Goal: Find specific page/section: Find specific page/section

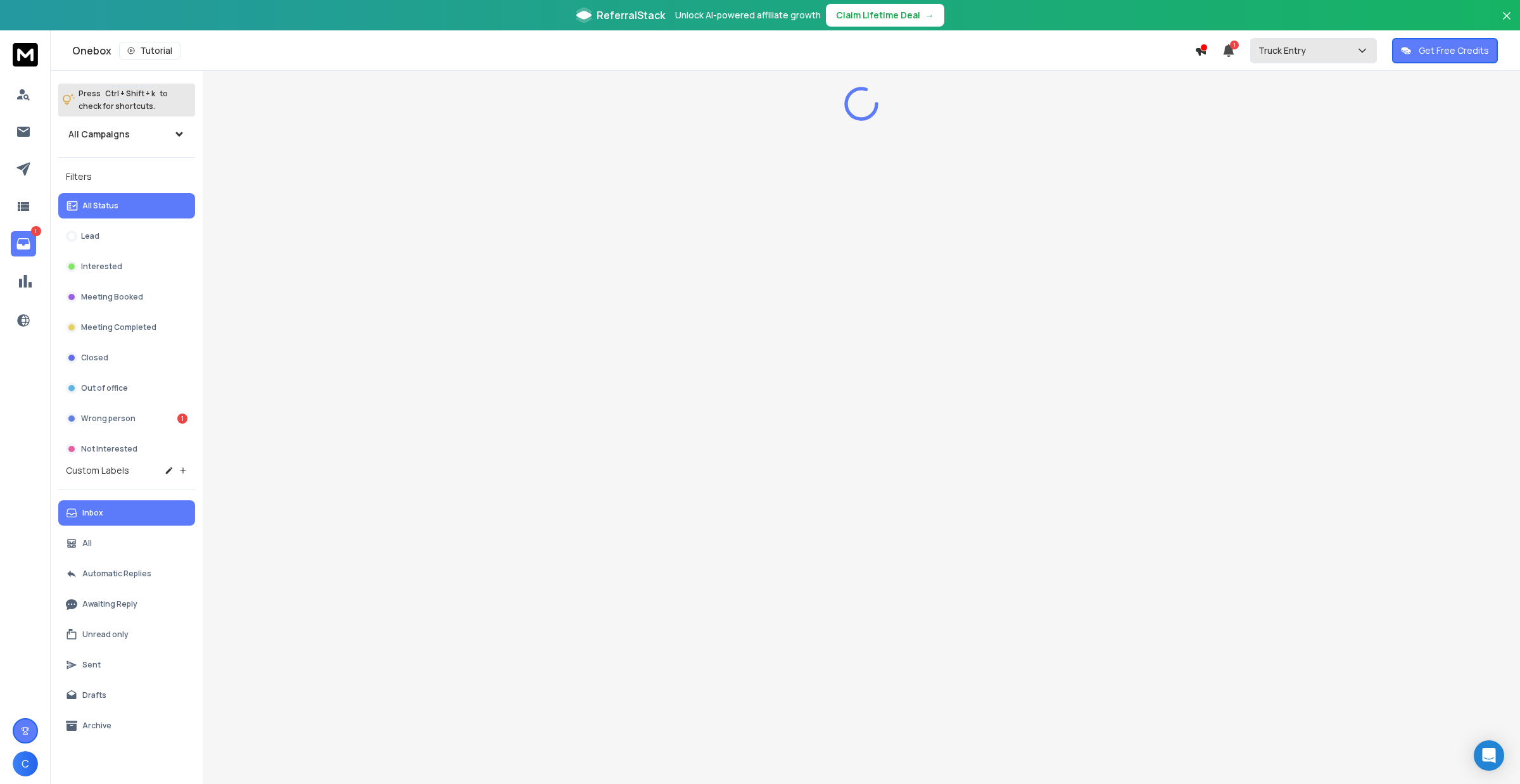
click at [1291, 56] on p "Truck Entry" at bounding box center [1285, 51] width 52 height 13
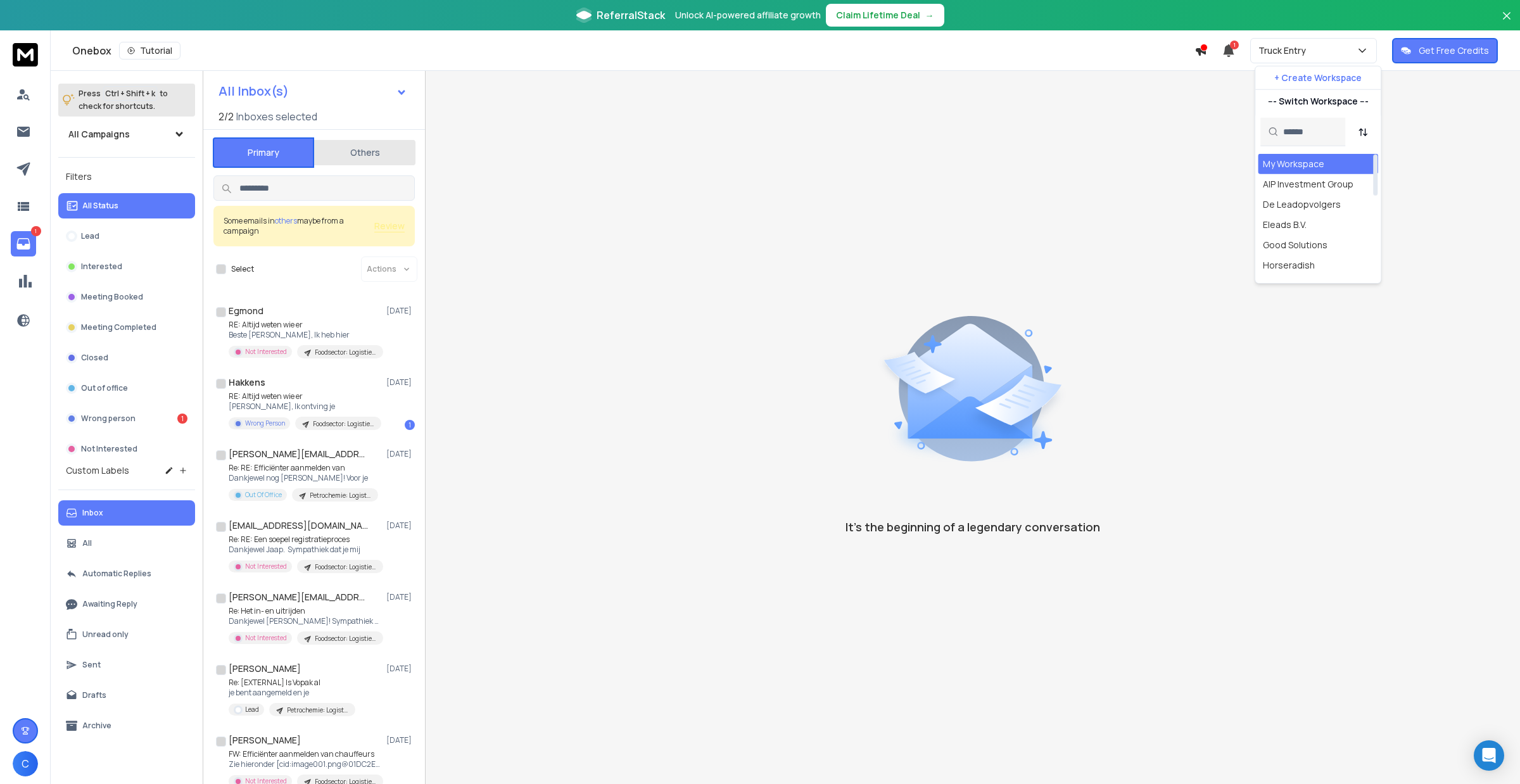
click at [1282, 155] on div "My Workspace" at bounding box center [1317, 163] width 120 height 20
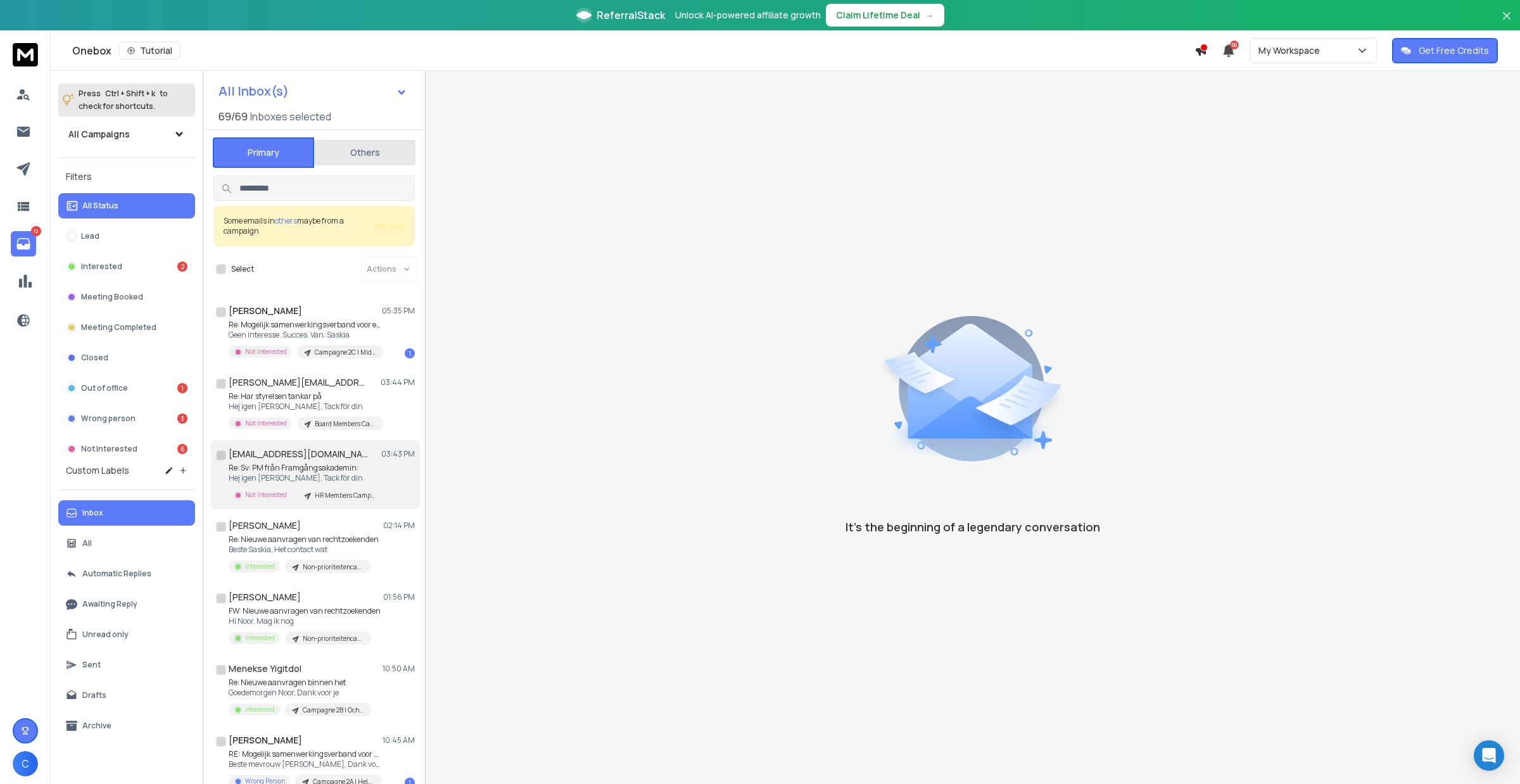
click at [356, 454] on div "Ulrika.Frisk@hufvudstaden.se 03:43 PM" at bounding box center [321, 454] width 186 height 13
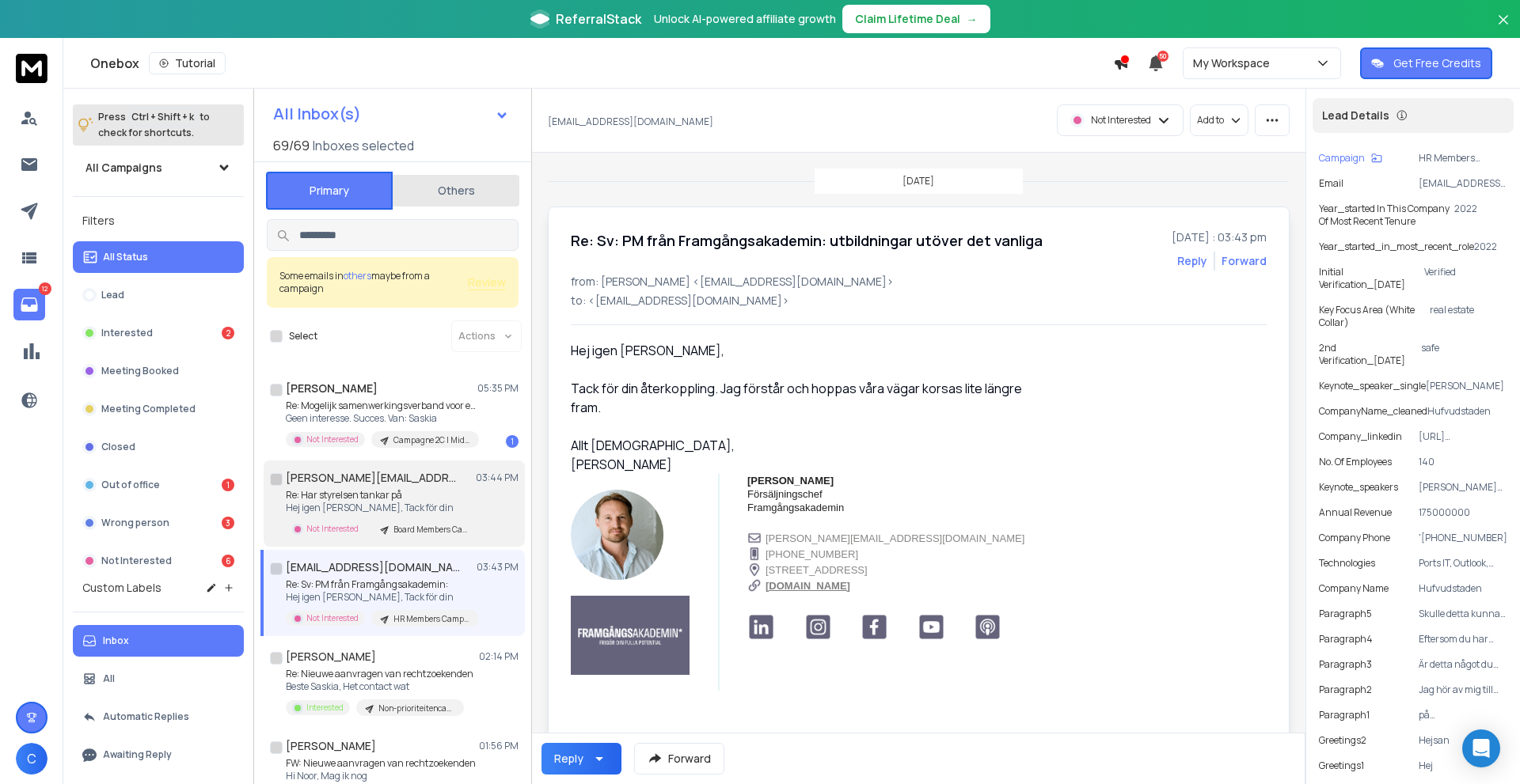
click at [351, 483] on h1 "lars@findmyfactory.eu" at bounding box center [372, 478] width 174 height 16
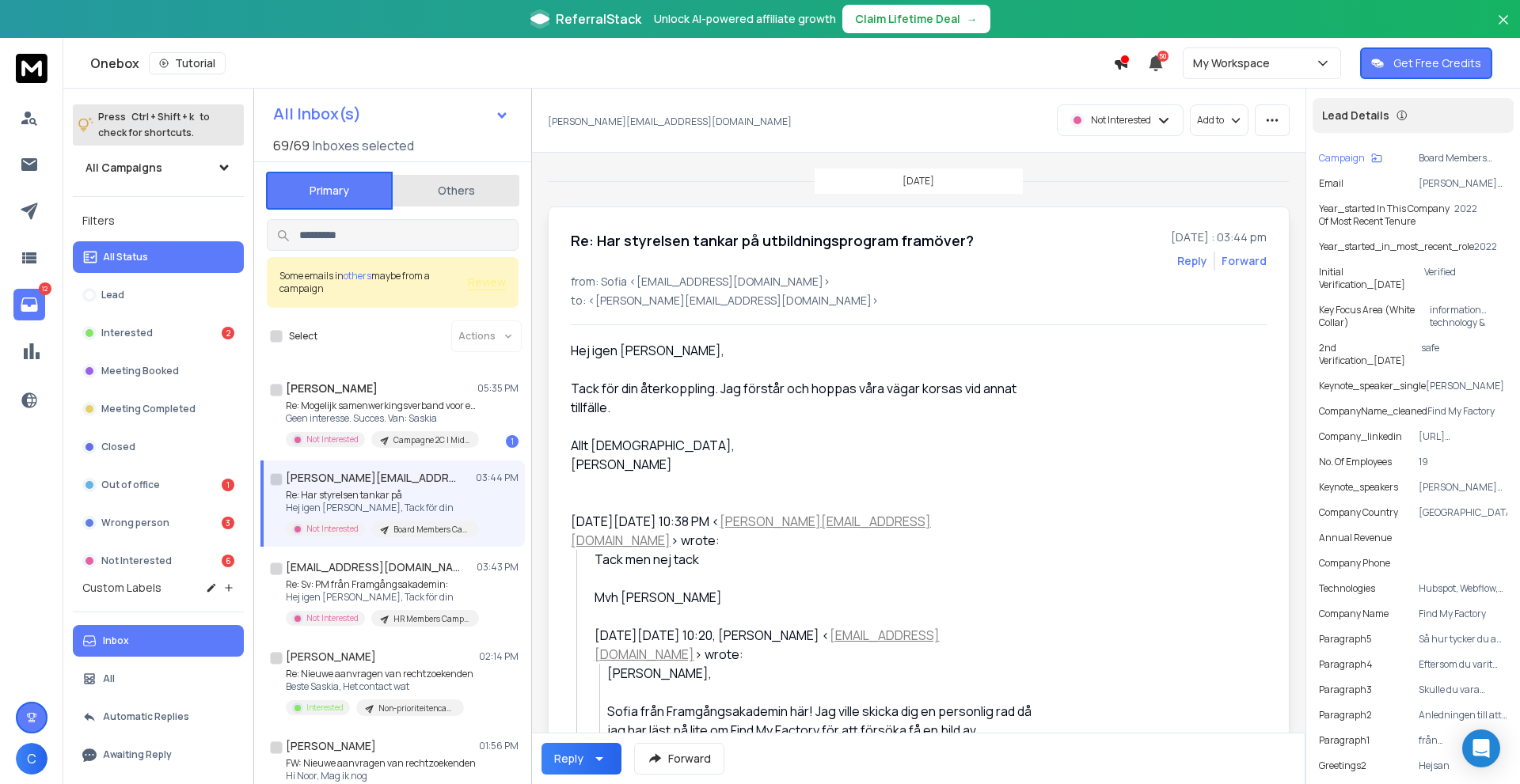
click at [358, 479] on h1 "lars@findmyfactory.eu" at bounding box center [372, 478] width 174 height 16
